Goal: Register for event/course

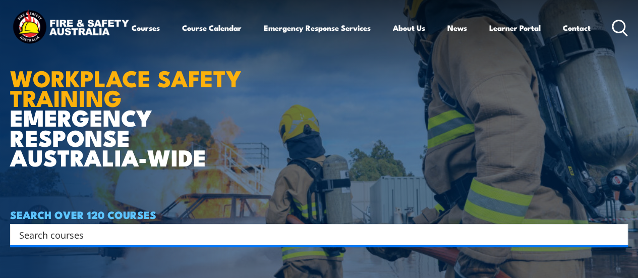
click at [354, 230] on input "Search input" at bounding box center [312, 234] width 587 height 15
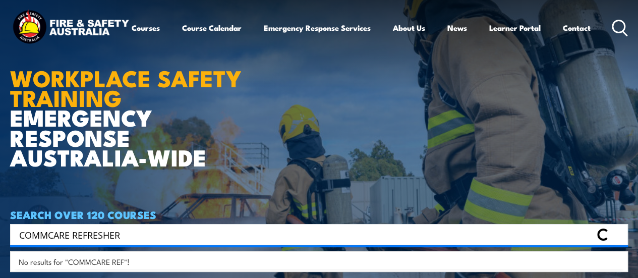
type input "COMMCARE REFRESHER"
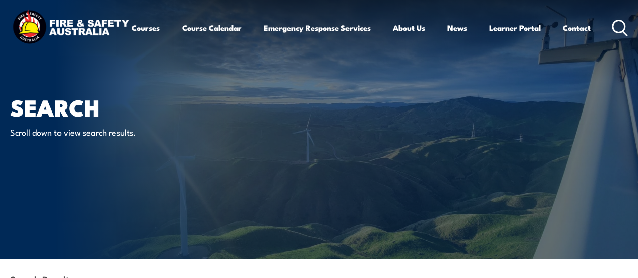
click at [612, 36] on icon at bounding box center [620, 28] width 16 height 17
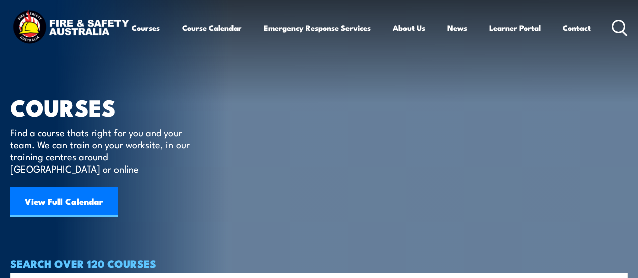
click at [85, 276] on input "Search input" at bounding box center [312, 283] width 587 height 15
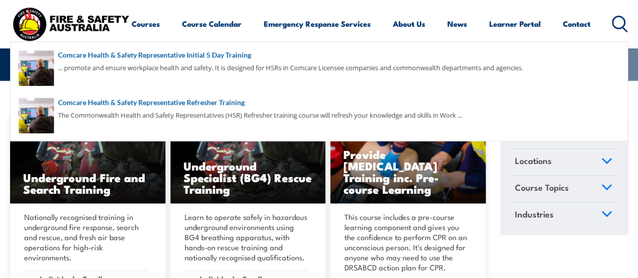
scroll to position [135, 0]
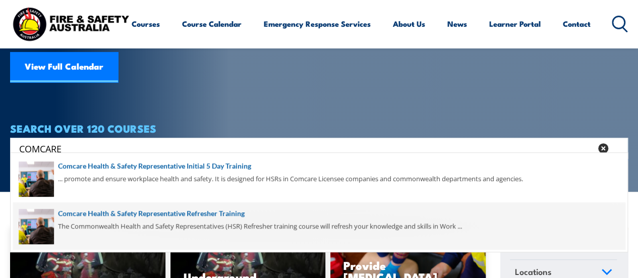
type input "COMCARE"
click at [183, 212] on span at bounding box center [319, 225] width 612 height 47
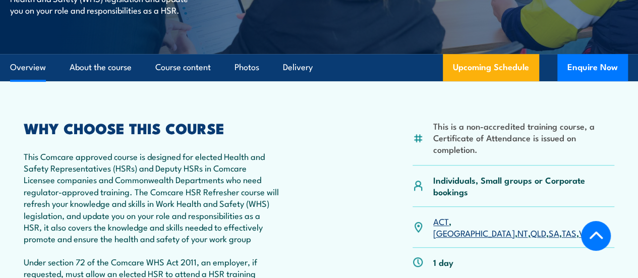
scroll to position [244, 0]
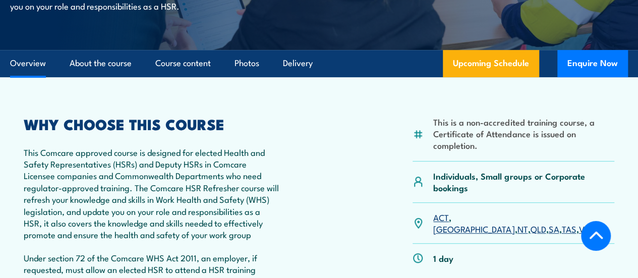
click at [579, 235] on link "VIC" at bounding box center [585, 228] width 13 height 12
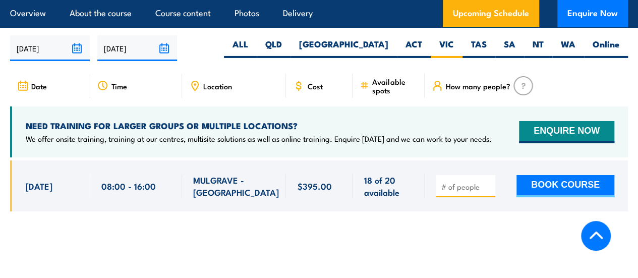
scroll to position [1751, 0]
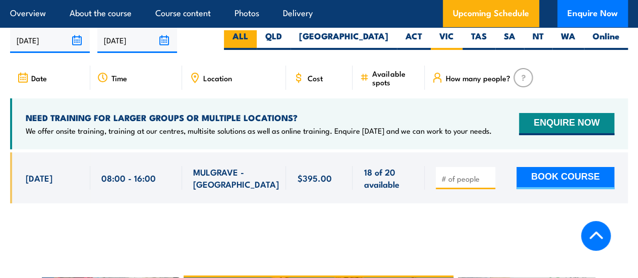
click at [257, 50] on label "ALL" at bounding box center [240, 40] width 33 height 20
click at [255, 37] on input "ALL" at bounding box center [251, 33] width 7 height 7
radio input "true"
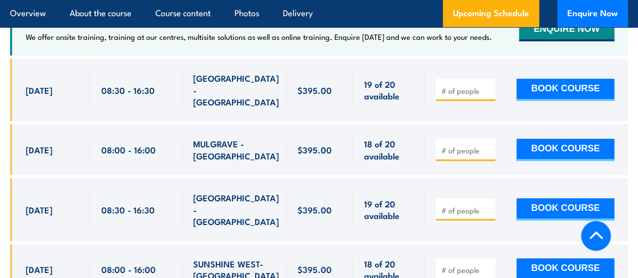
scroll to position [1830, 0]
